Goal: Navigation & Orientation: Find specific page/section

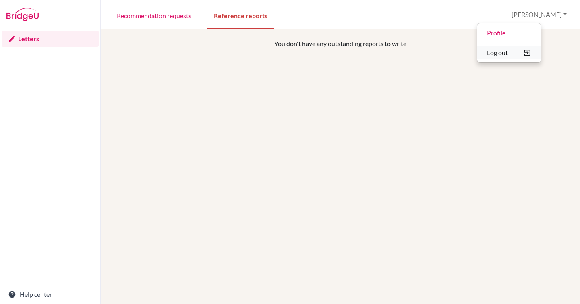
click at [526, 56] on button "Log out" at bounding box center [509, 52] width 64 height 13
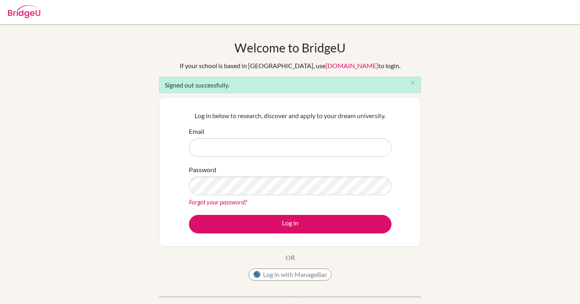
type input "jlingle@schutzschool.org.eg"
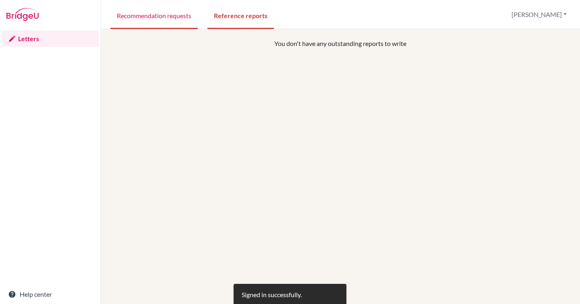
click at [159, 16] on link "Recommendation requests" at bounding box center [153, 15] width 87 height 28
